Goal: Information Seeking & Learning: Learn about a topic

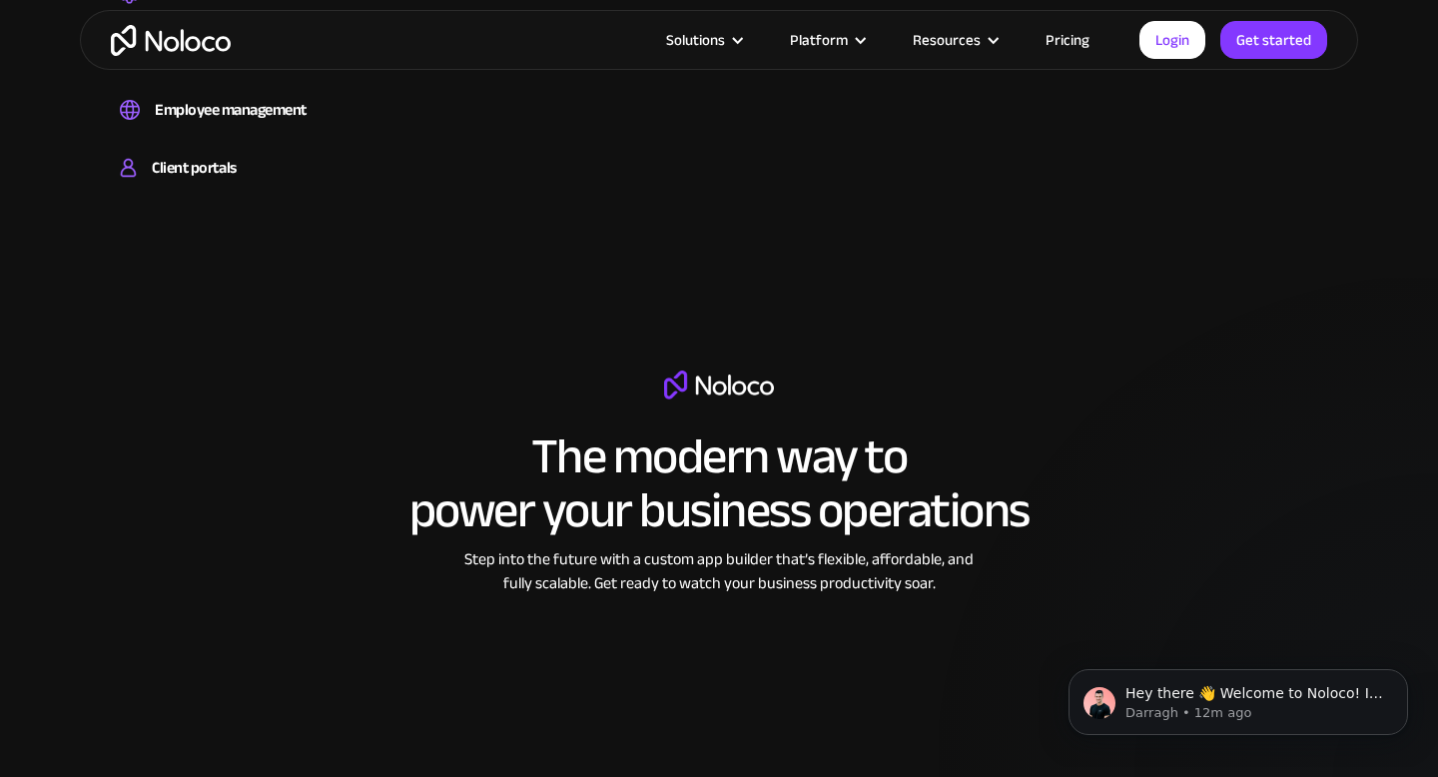
scroll to position [2315, 0]
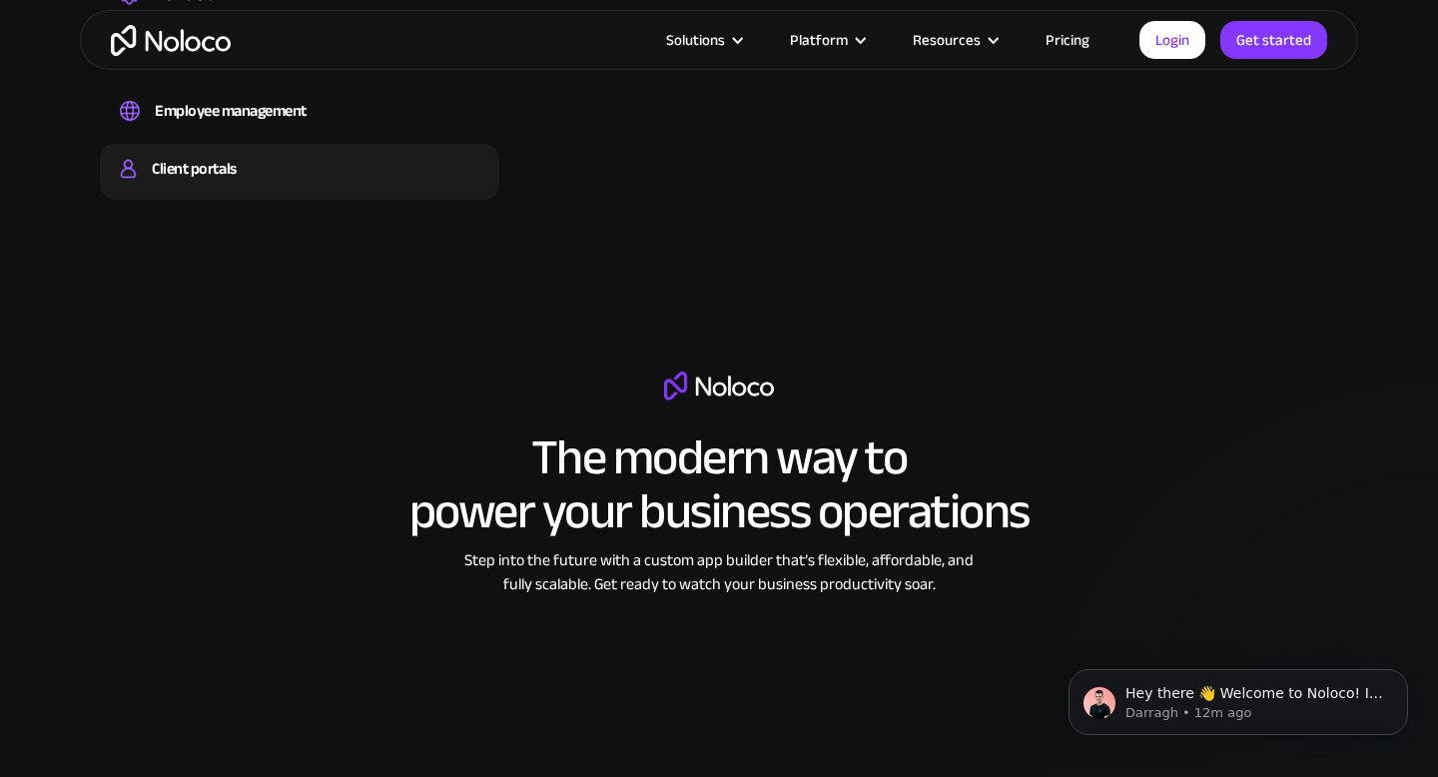
click at [213, 173] on div "Client portals" at bounding box center [194, 169] width 84 height 30
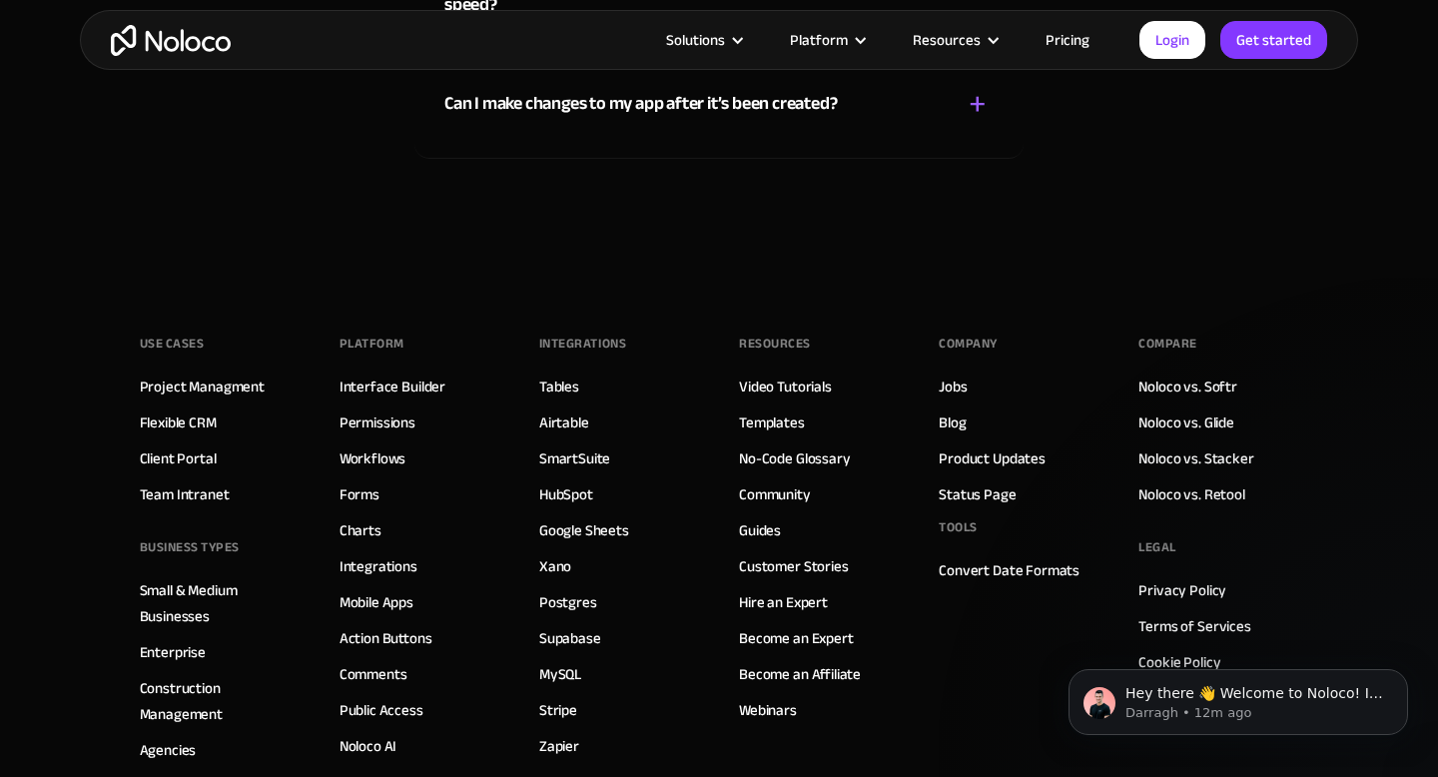
scroll to position [11026, 0]
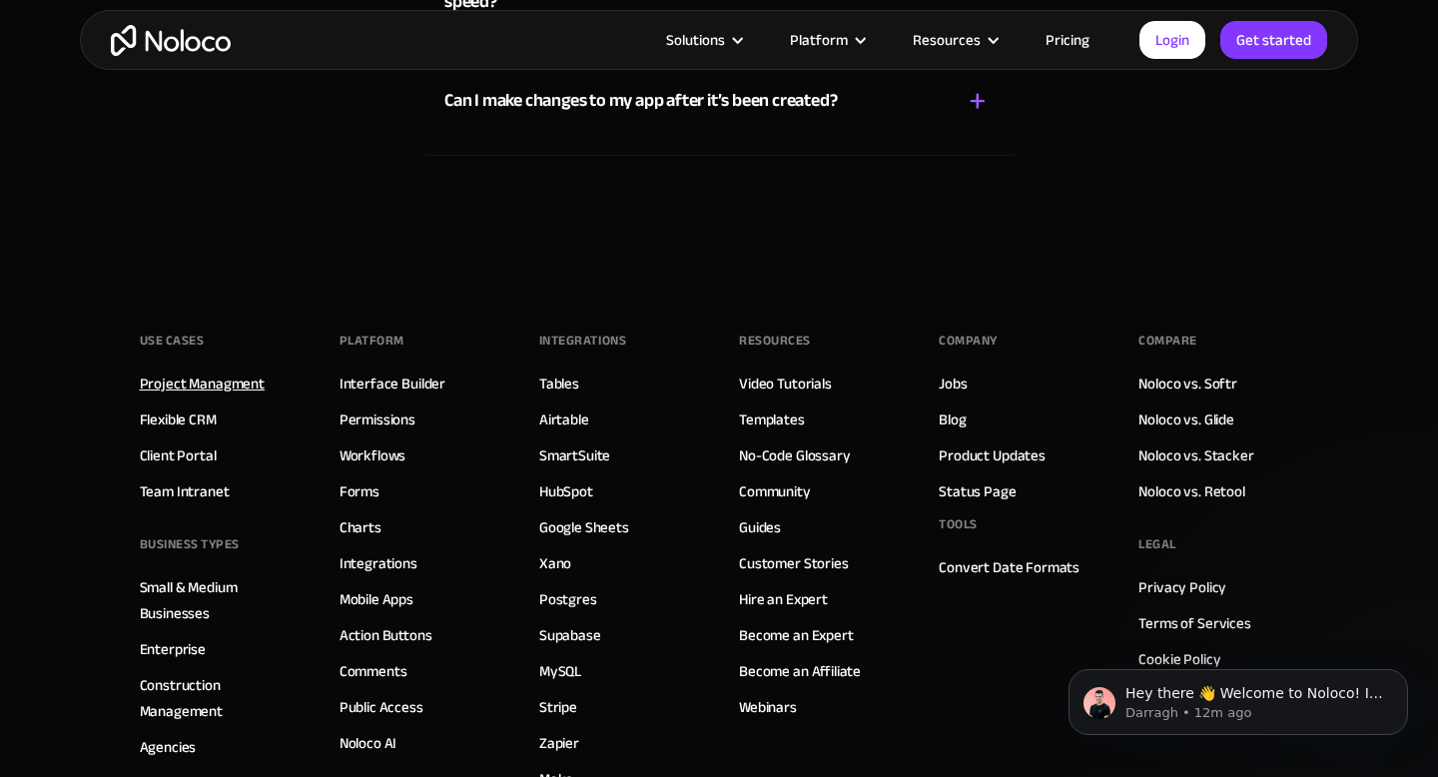
click at [250, 383] on link "Project Managment" at bounding box center [202, 384] width 125 height 26
click at [189, 416] on link "Flexible CRM" at bounding box center [178, 420] width 77 height 26
click at [182, 453] on link "Client Portal" at bounding box center [178, 456] width 77 height 26
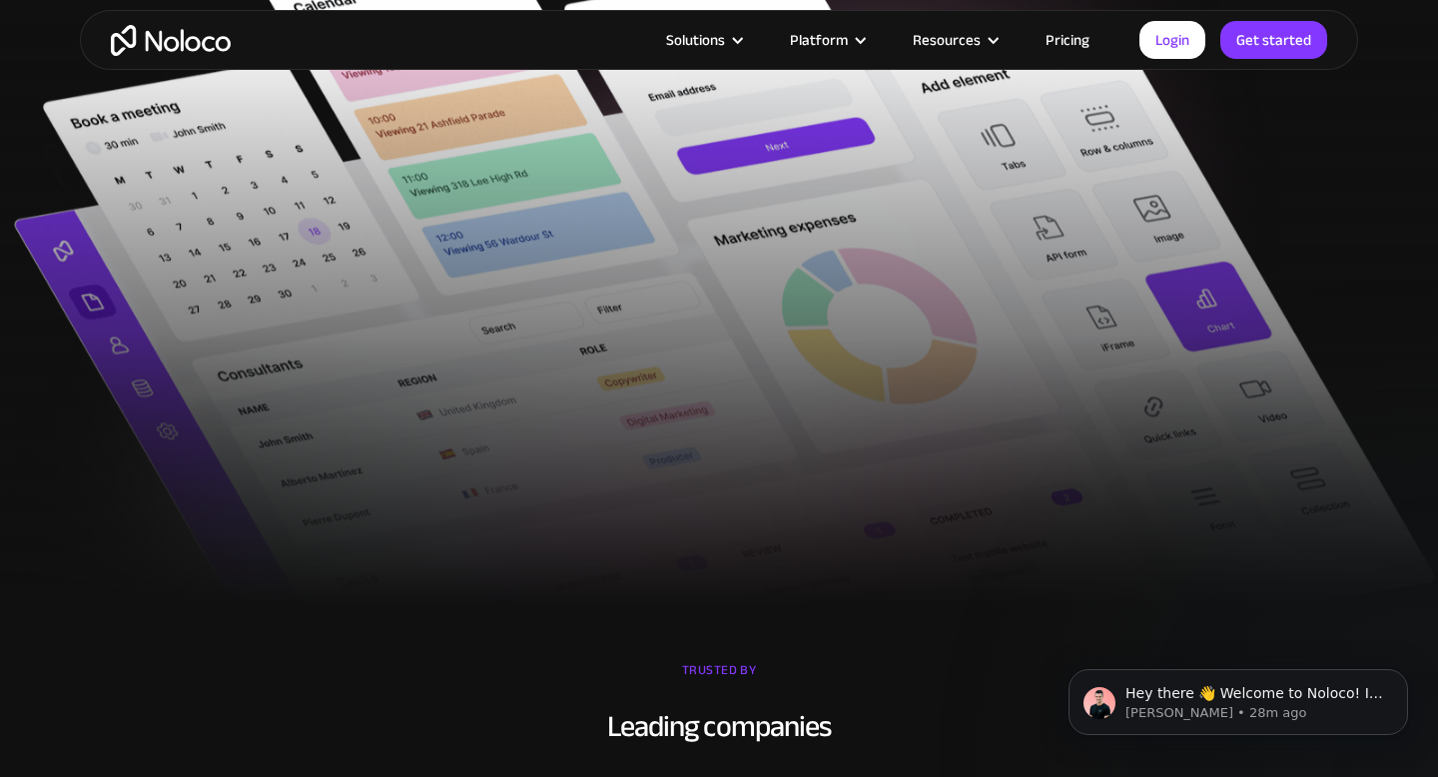
scroll to position [854, 0]
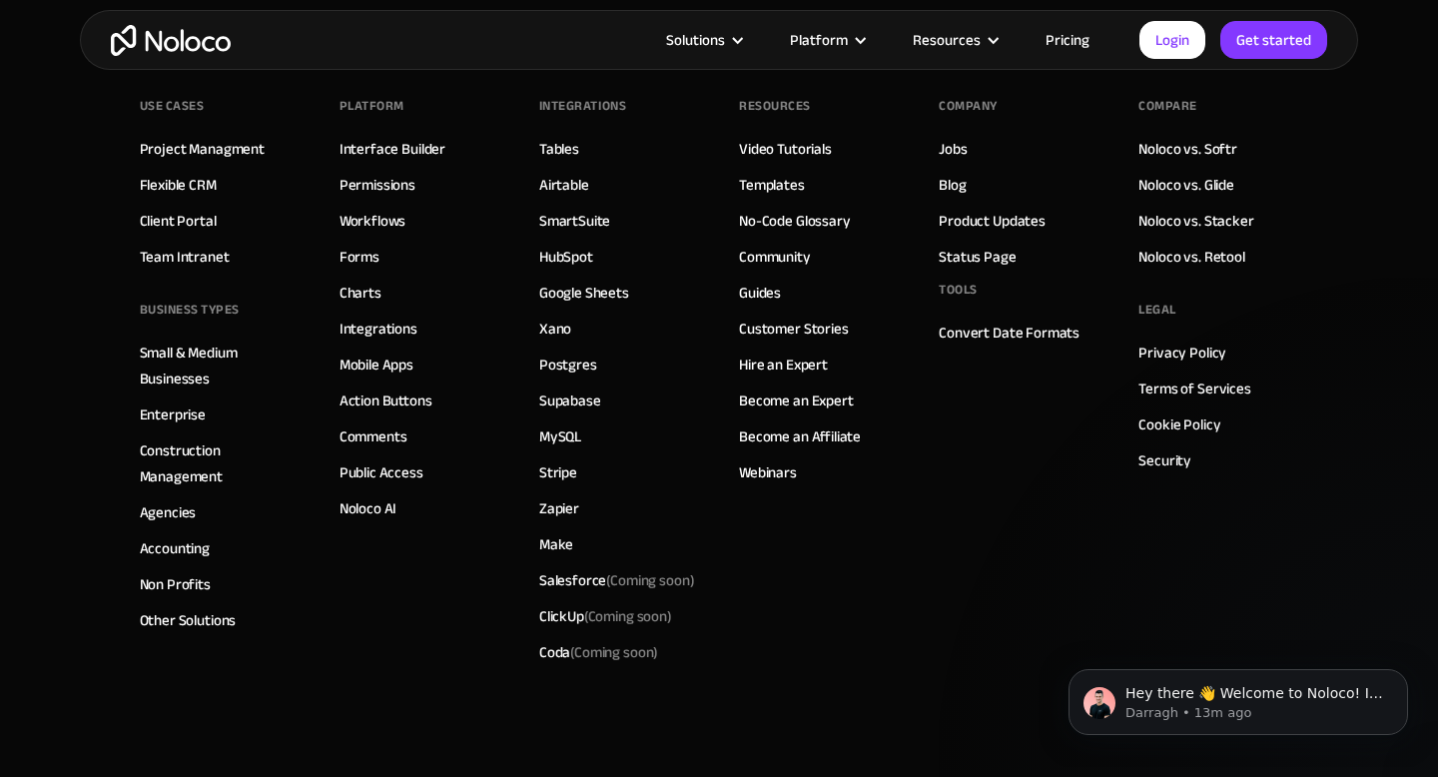
scroll to position [9167, 0]
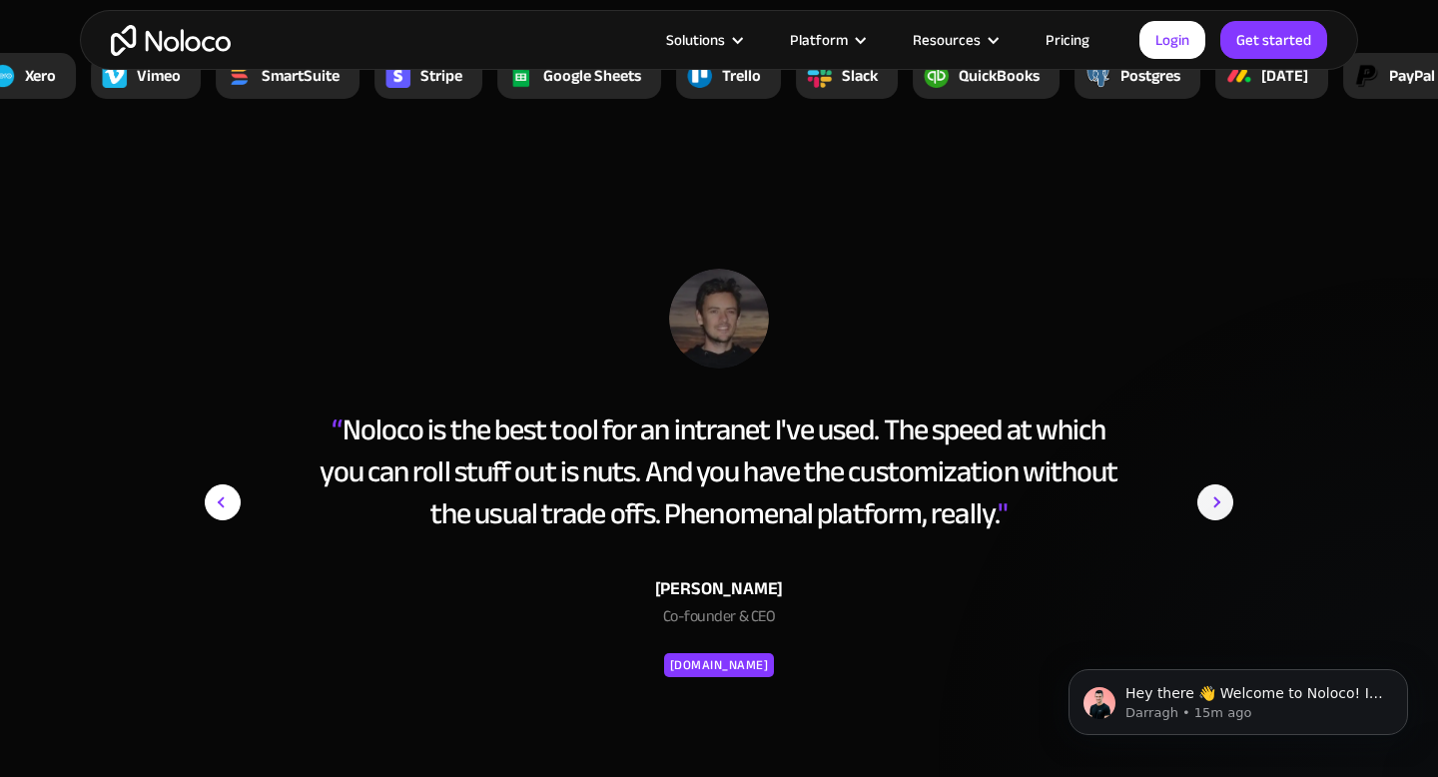
scroll to position [7023, 0]
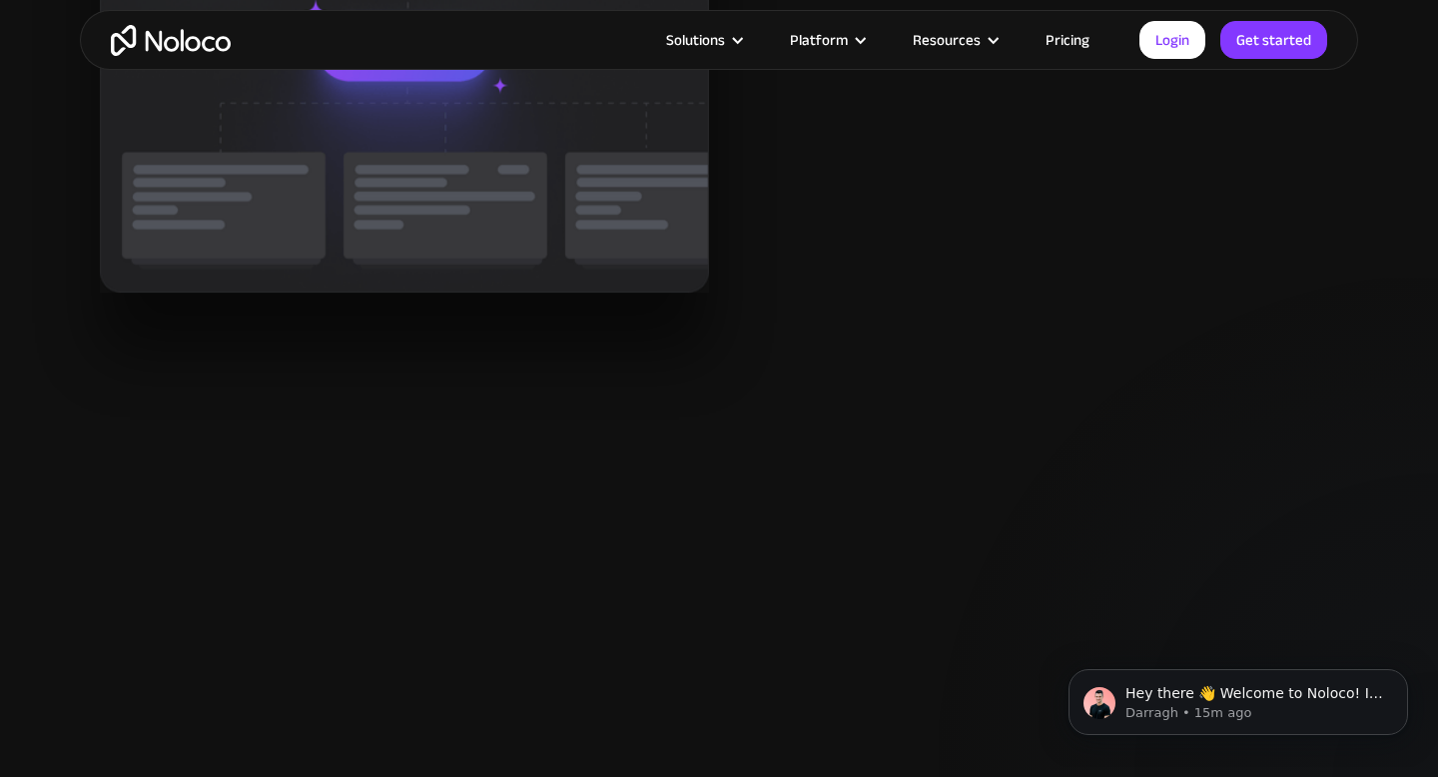
scroll to position [2755, 0]
